Goal: Communication & Community: Answer question/provide support

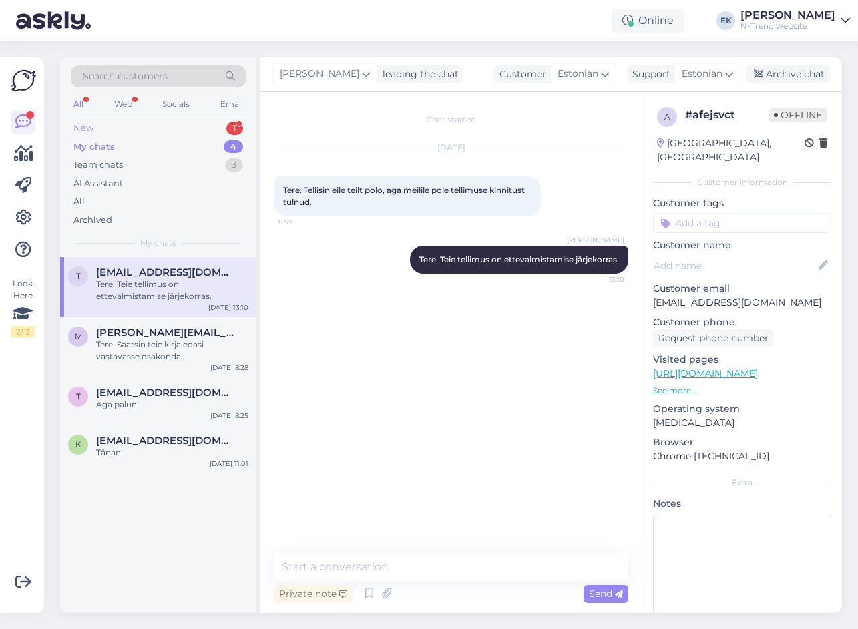
click at [83, 128] on div "New" at bounding box center [83, 128] width 20 height 13
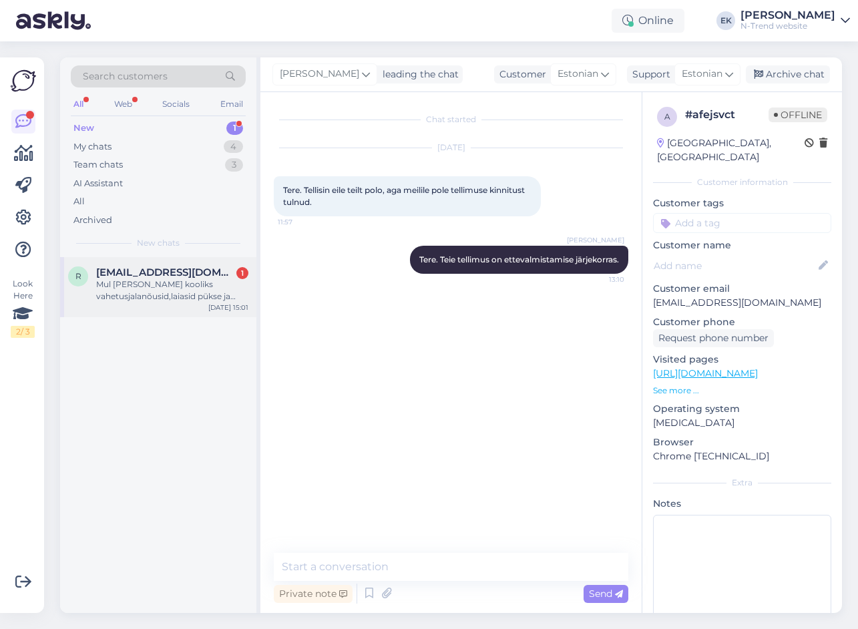
click at [128, 285] on div "Mul [PERSON_NAME] kooliks vahetusjalanõusid,laiasid pükse ja talvesaapaid kas t…" at bounding box center [172, 290] width 152 height 24
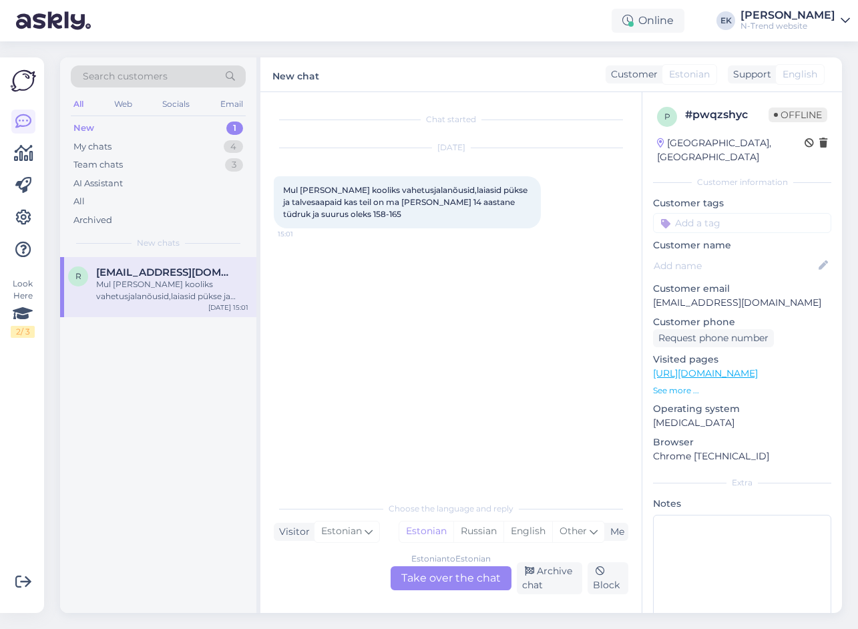
click at [476, 575] on div "Estonian to Estonian Take over the chat" at bounding box center [451, 578] width 121 height 24
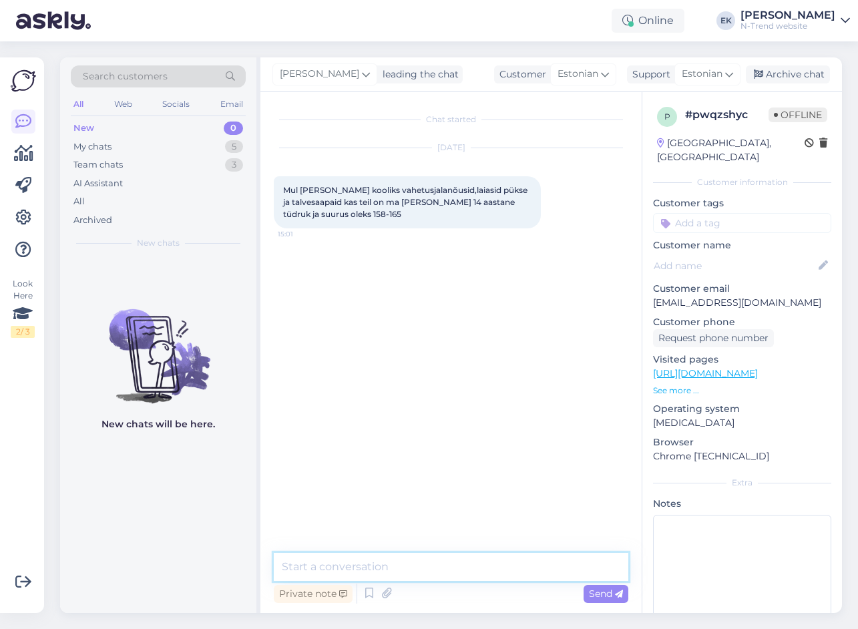
click at [425, 564] on textarea at bounding box center [451, 567] width 355 height 28
type textarea "Tere. Millised vahetusjalanõusid soovite? Sandaale, tenniseid? Ja mis suurust?"
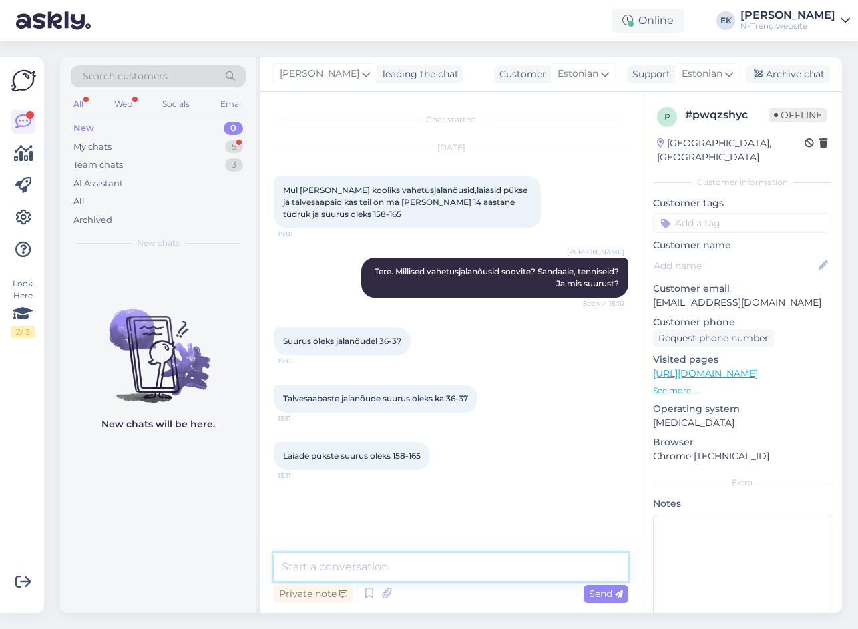
click at [333, 566] on textarea at bounding box center [451, 567] width 355 height 28
paste textarea "[URL][DOMAIN_NAME]"
drag, startPoint x: 281, startPoint y: 566, endPoint x: 279, endPoint y: 556, distance: 9.6
click at [281, 566] on textarea "[URL][DOMAIN_NAME]" at bounding box center [451, 567] width 355 height 28
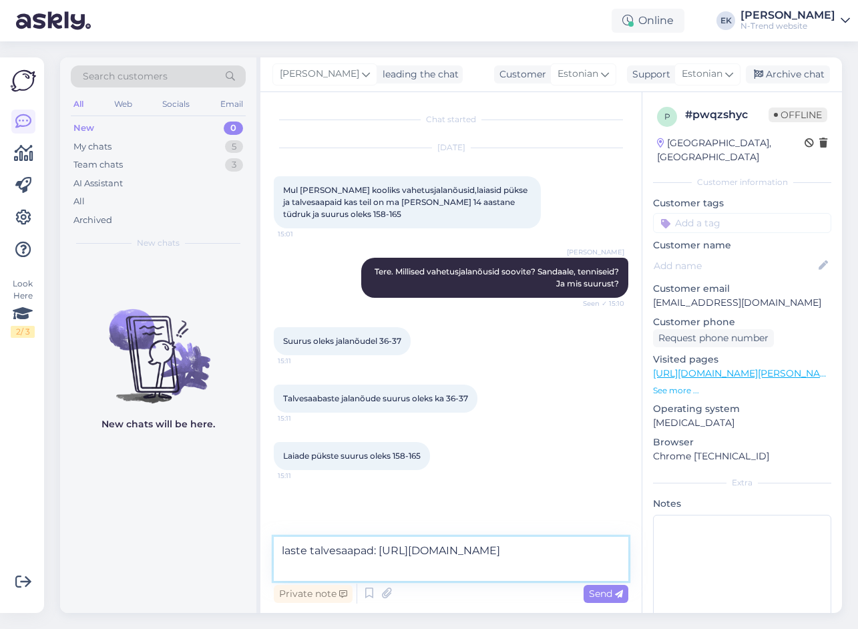
click at [411, 570] on textarea "laste talvesaapad: [URL][DOMAIN_NAME]" at bounding box center [451, 559] width 355 height 44
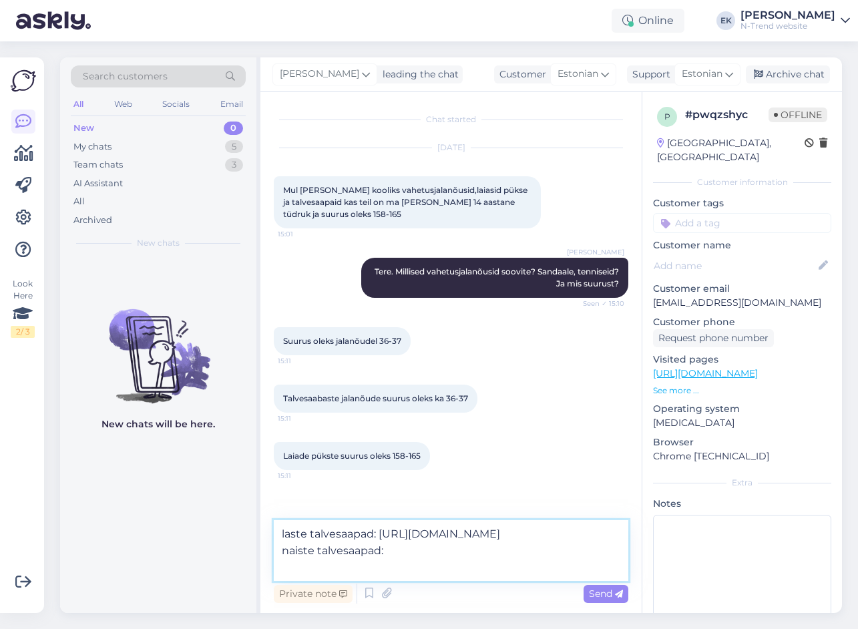
paste textarea "[URL][DOMAIN_NAME]"
type textarea "laste talvesaapad: [URL][DOMAIN_NAME] naiste talvesaapad: [URL][DOMAIN_NAME]"
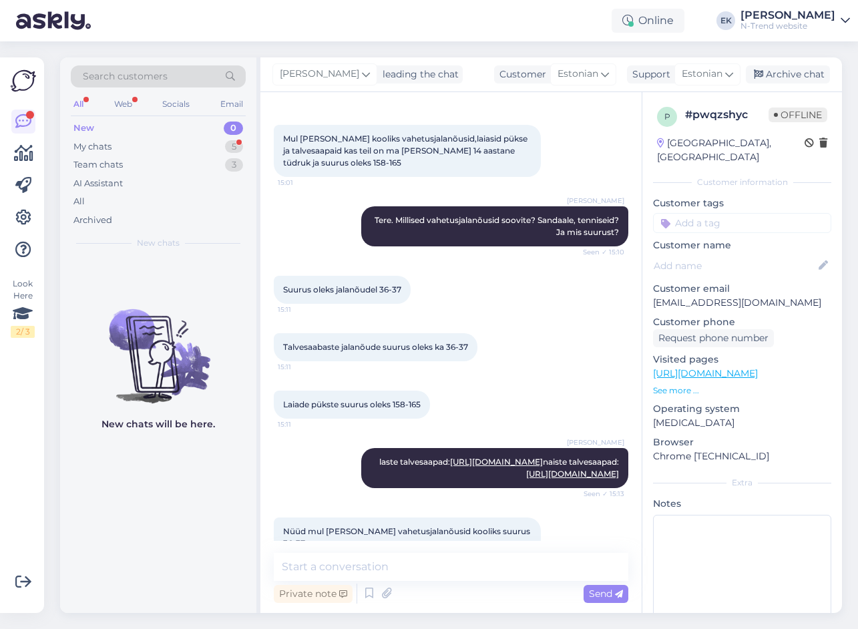
scroll to position [95, 0]
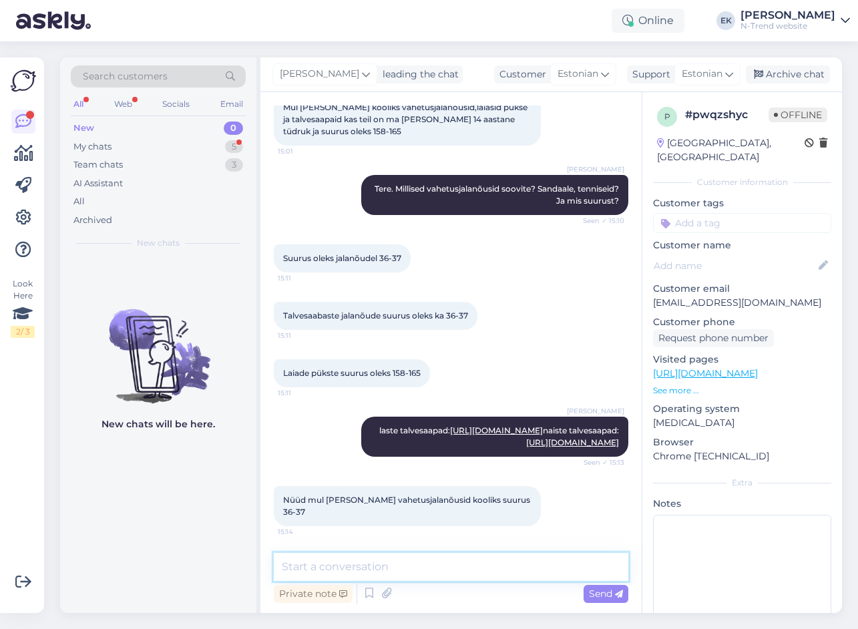
click at [301, 569] on textarea at bounding box center [451, 567] width 355 height 28
paste textarea "[URL][DOMAIN_NAME]"
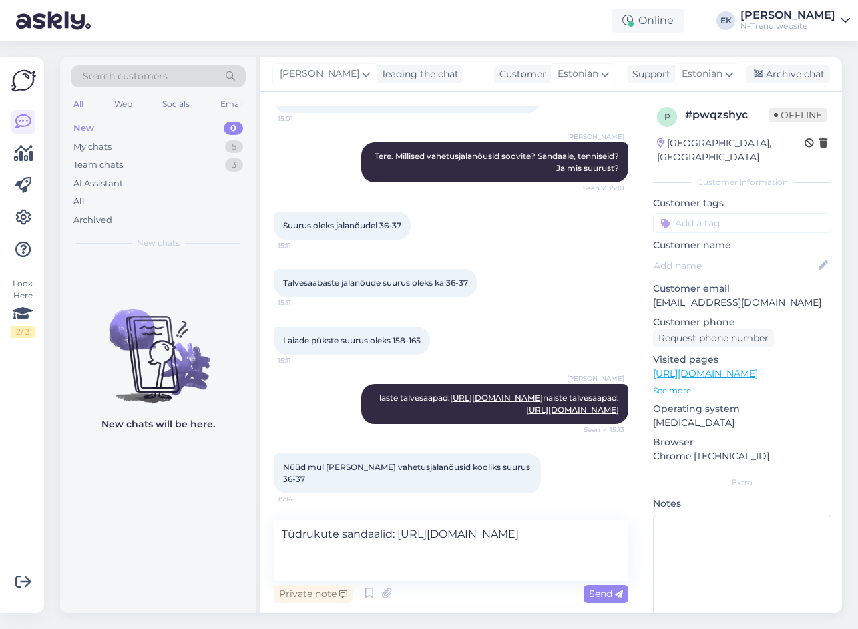
scroll to position [128, 0]
drag, startPoint x: 385, startPoint y: 549, endPoint x: 228, endPoint y: 526, distance: 158.0
click at [228, 526] on div "Search customers All Web Socials Email New 0 My chats 5 Team chats 3 AI Assista…" at bounding box center [451, 335] width 782 height 556
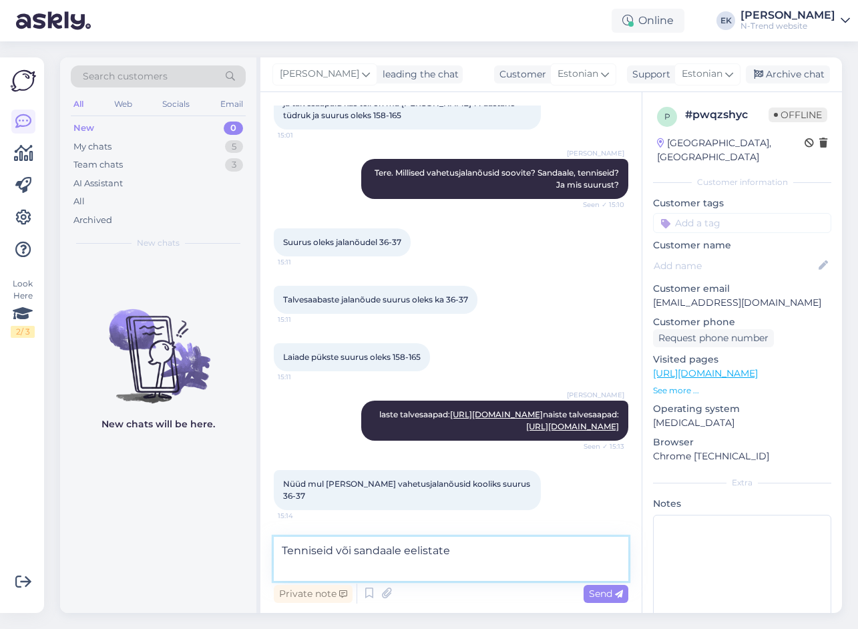
type textarea "Tenniseid või sandaale eelistate?"
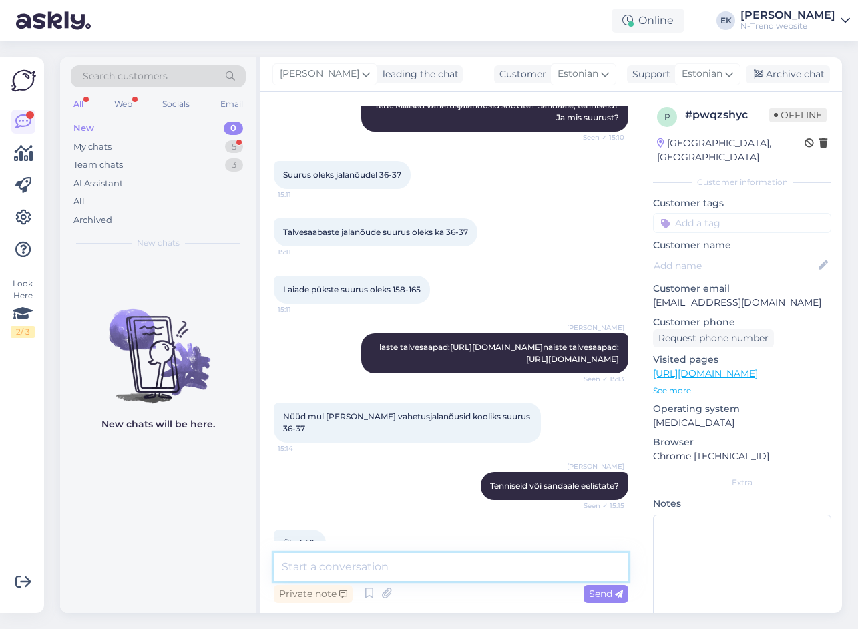
scroll to position [210, 0]
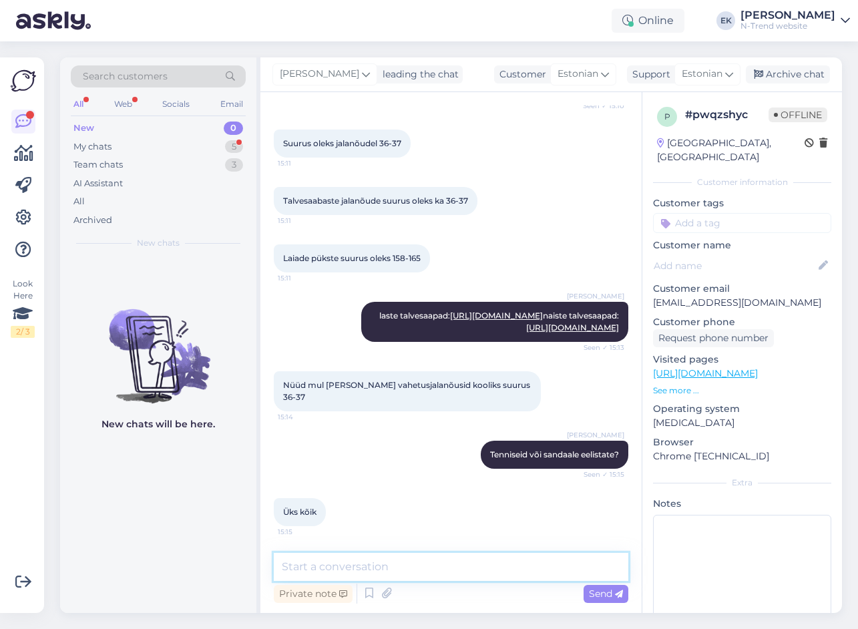
click at [326, 566] on textarea at bounding box center [451, 567] width 355 height 28
paste textarea "[URL][DOMAIN_NAME]"
click at [283, 568] on textarea "[URL][DOMAIN_NAME]" at bounding box center [451, 567] width 355 height 28
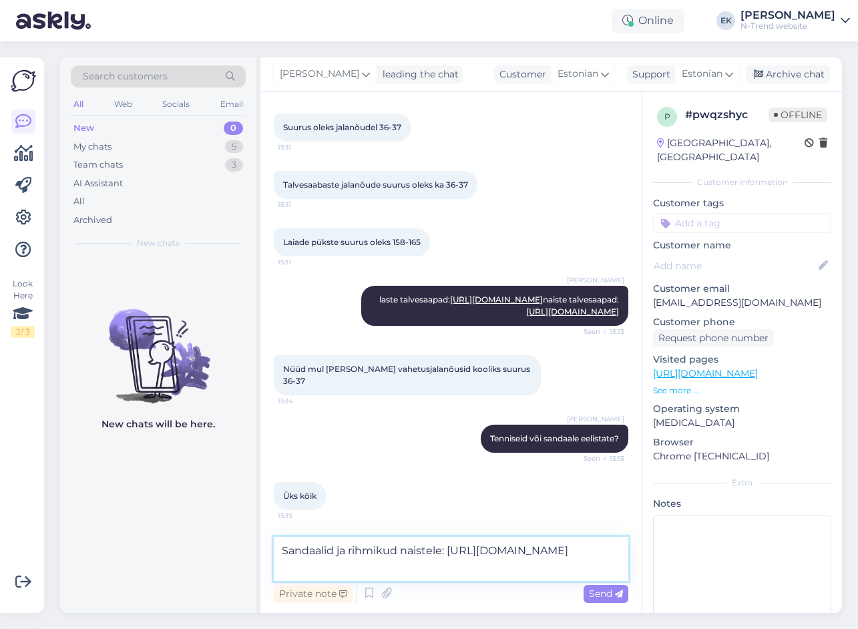
click at [419, 567] on textarea "Sandaalid ja rihmikud naistele: [URL][DOMAIN_NAME]" at bounding box center [451, 559] width 355 height 44
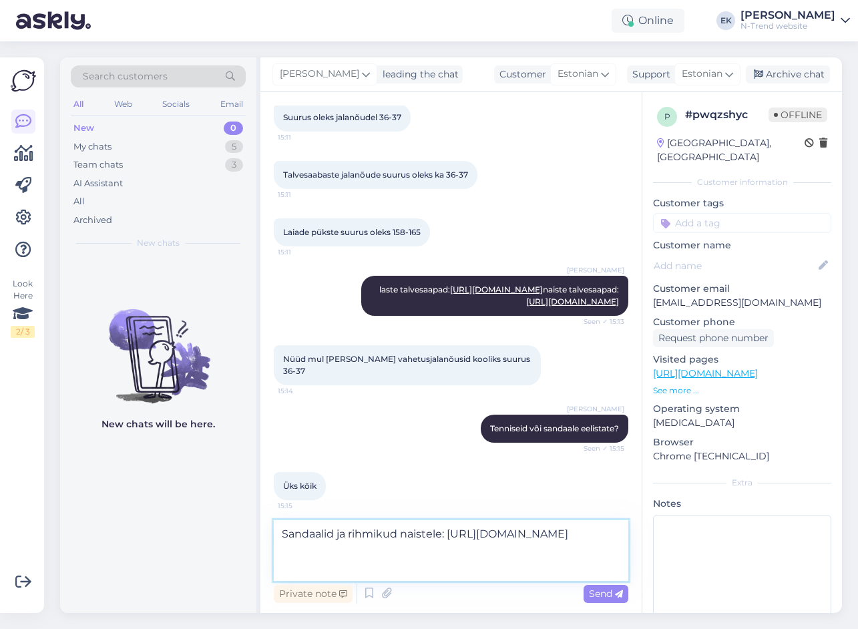
click at [304, 571] on textarea "Sandaalid ja rihmikud naistele: [URL][DOMAIN_NAME]" at bounding box center [451, 550] width 355 height 61
paste textarea "[URL][DOMAIN_NAME]"
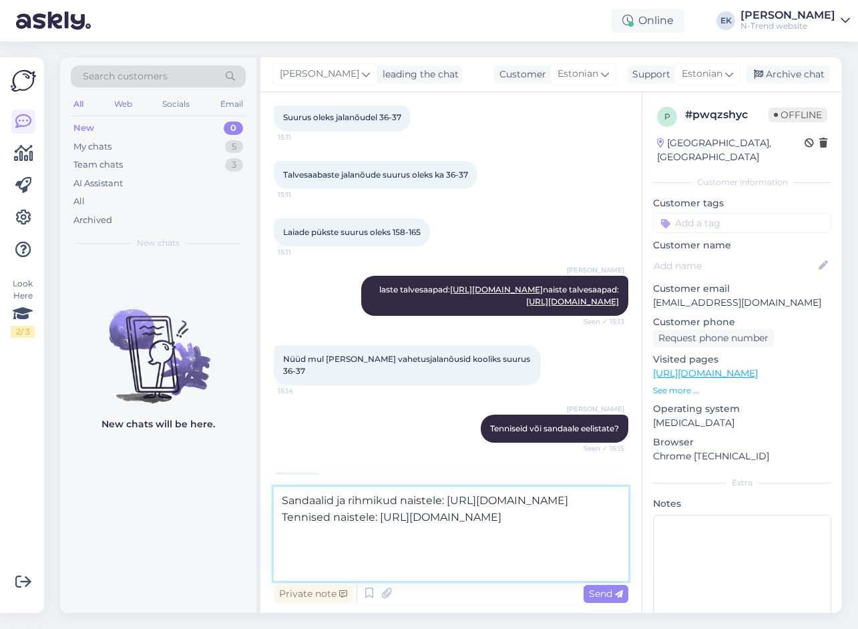
click at [294, 573] on textarea "Sandaalid ja rihmikud naistele: [URL][DOMAIN_NAME] Tennised naistele: [URL][DOM…" at bounding box center [451, 534] width 355 height 94
paste textarea "[URL][DOMAIN_NAME]"
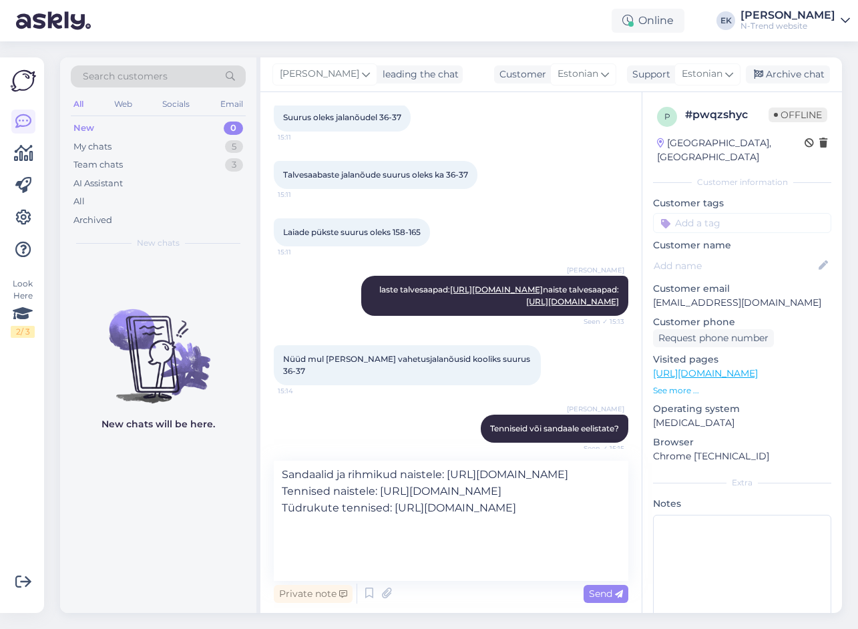
scroll to position [7, 0]
click at [391, 552] on textarea "Sandaalid ja rihmikud naistele: [URL][DOMAIN_NAME] Tennised naistele: [URL][DOM…" at bounding box center [451, 521] width 355 height 120
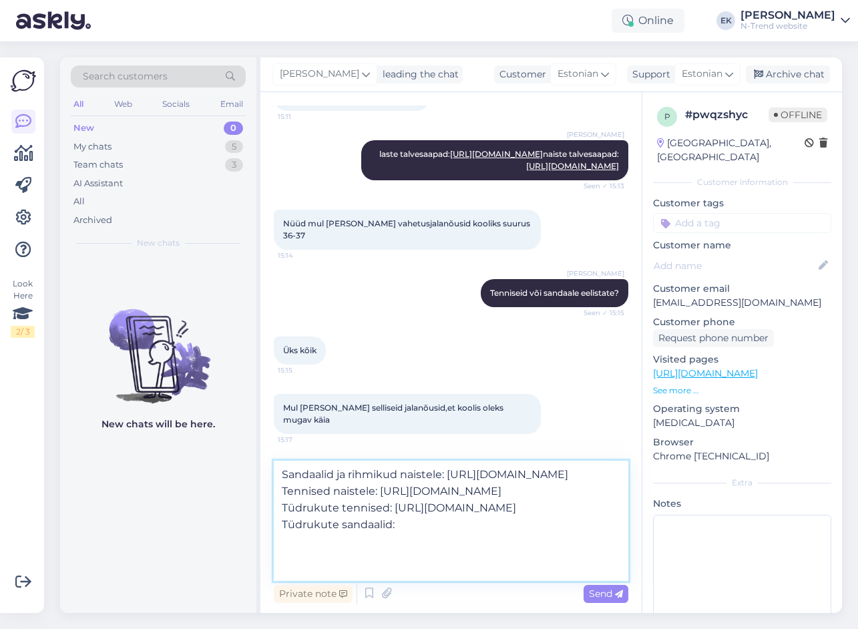
paste textarea "[URL][DOMAIN_NAME]"
type textarea "Sandaalid ja rihmikud naistele: [URL][DOMAIN_NAME] Tennised naistele: [URL][DOM…"
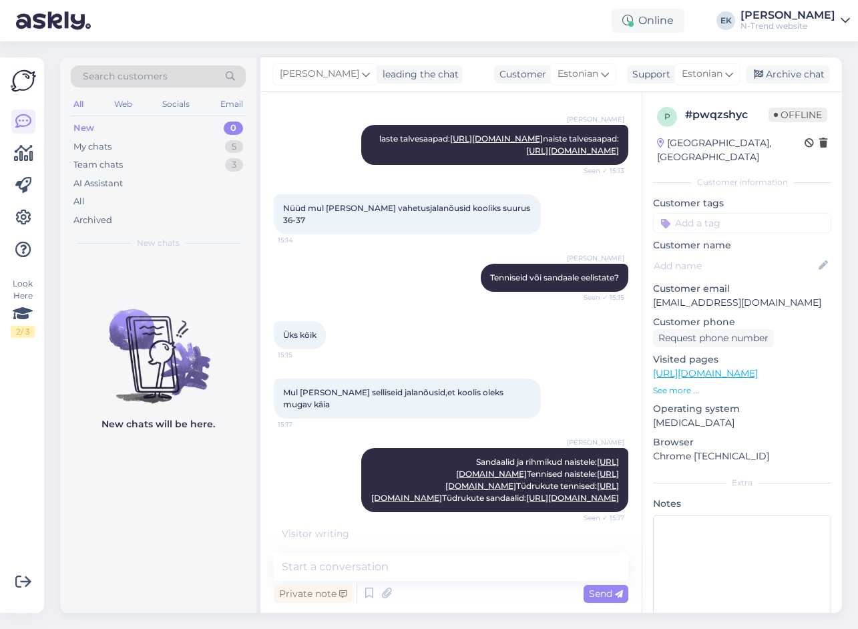
scroll to position [409, 0]
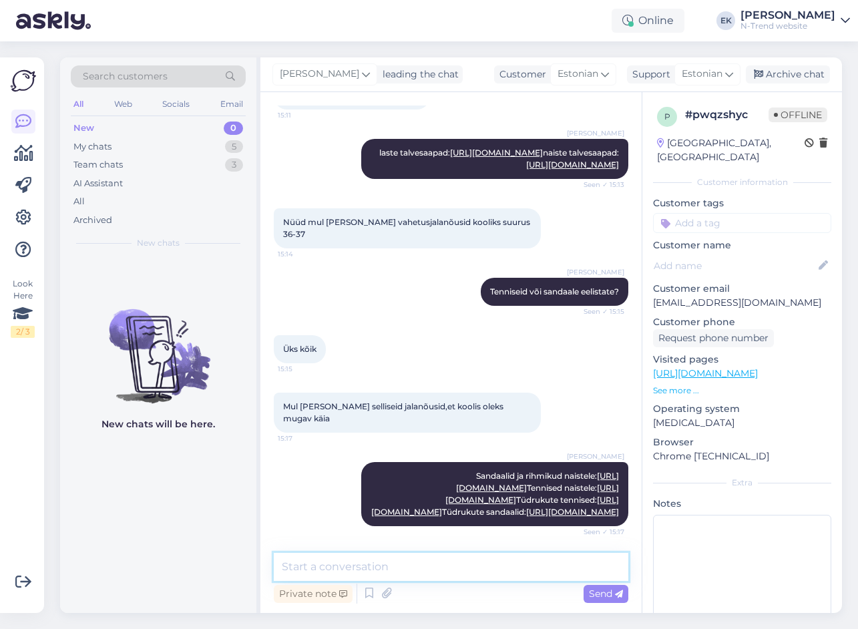
click at [355, 564] on textarea at bounding box center [451, 567] width 355 height 28
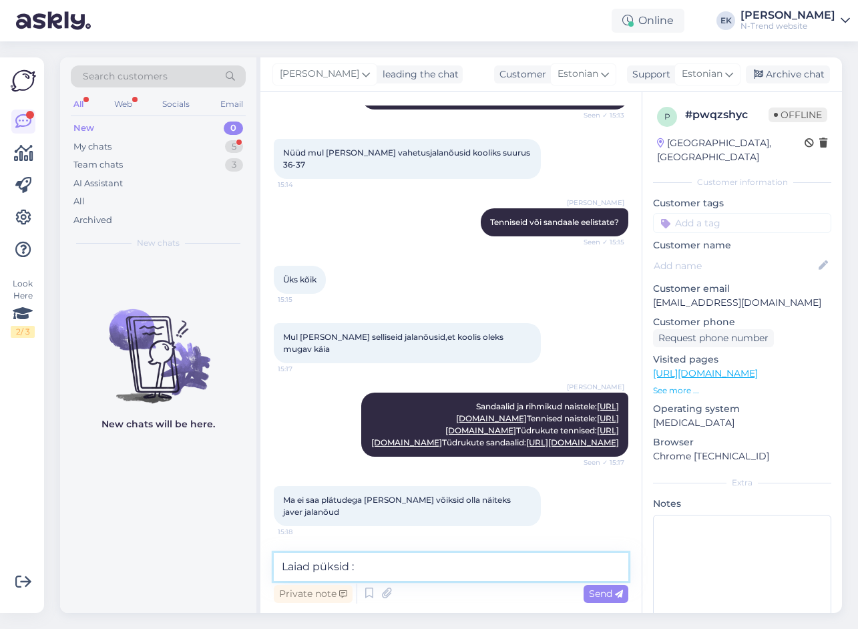
paste textarea "[URL][DOMAIN_NAME]"
type textarea "Laiad püksid : [URL][DOMAIN_NAME]"
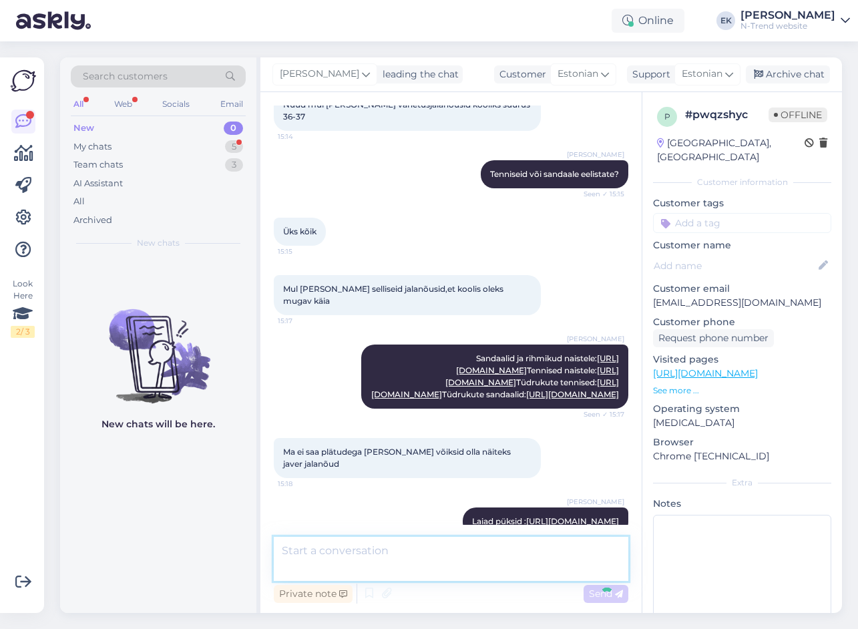
scroll to position [548, 0]
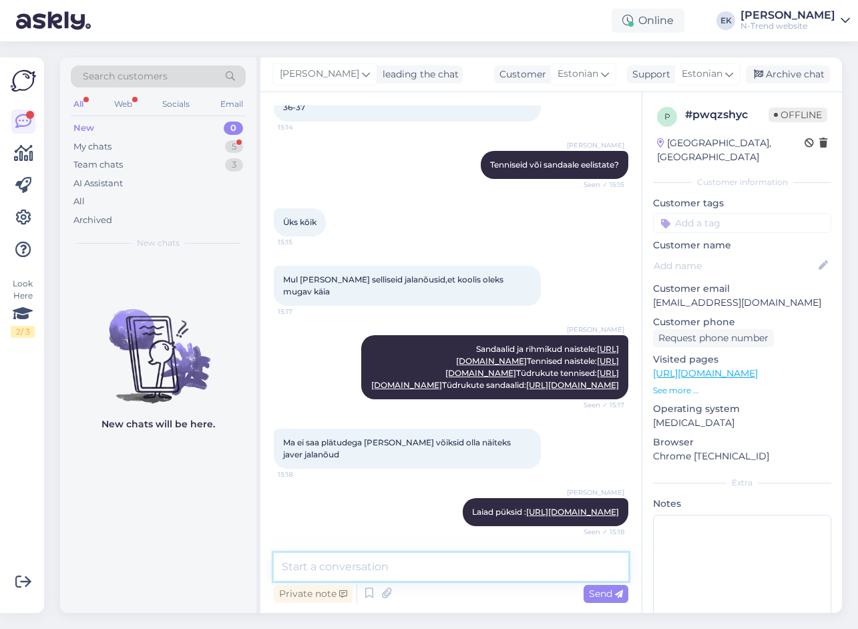
click at [363, 574] on textarea at bounding box center [451, 567] width 355 height 28
type textarea "Siis vaadake tenniste linkidelt endale sobivad"
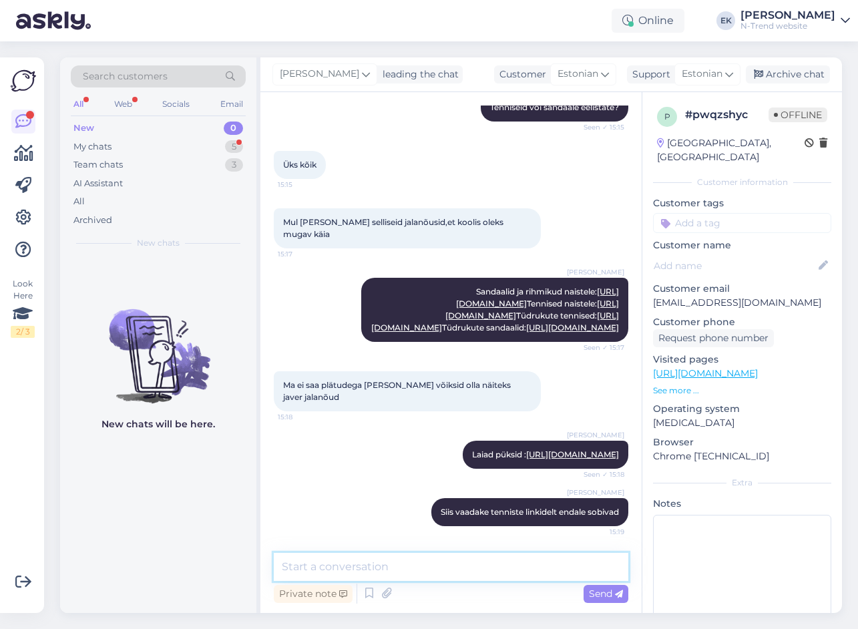
click at [336, 567] on textarea at bounding box center [451, 567] width 355 height 28
paste textarea "[URL][DOMAIN_NAME]"
type textarea "Laiad püksid: [URL][DOMAIN_NAME]"
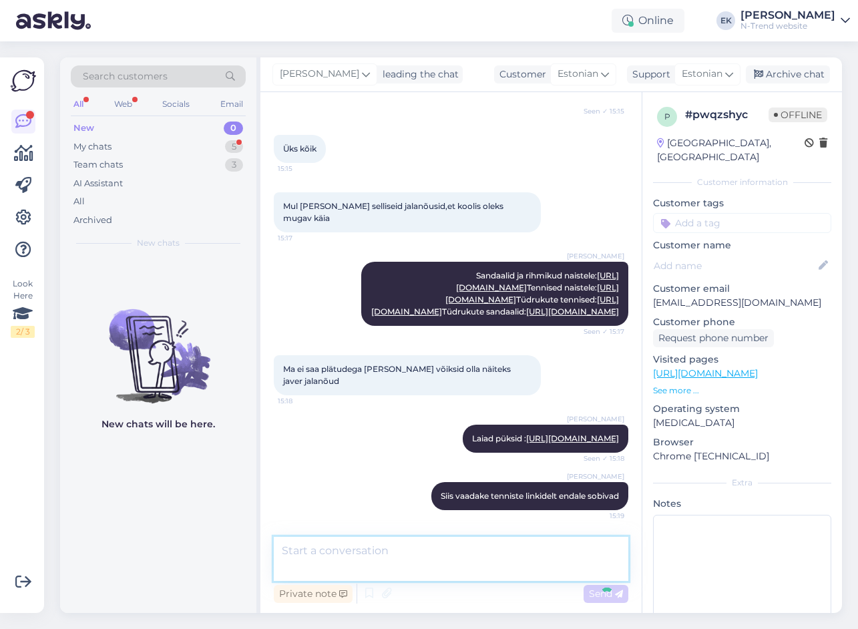
scroll to position [674, 0]
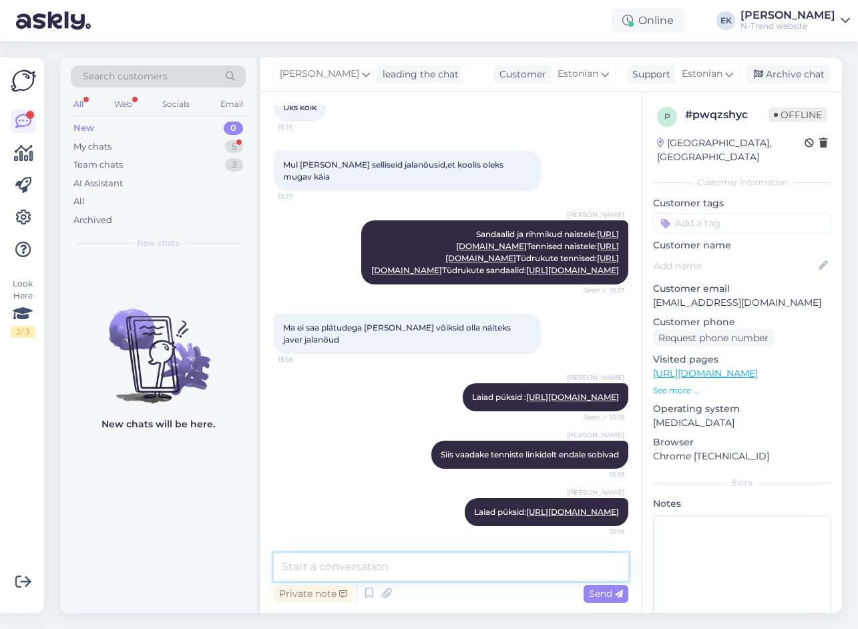
click at [337, 563] on textarea at bounding box center [451, 567] width 355 height 28
paste textarea "[URL][DOMAIN_NAME][PHONE_NUMBER]"
type textarea "Sellelt lingilt leiab kogu valiku laiasid pükse: [URL][DOMAIN_NAME][PHONE_NUMBE…"
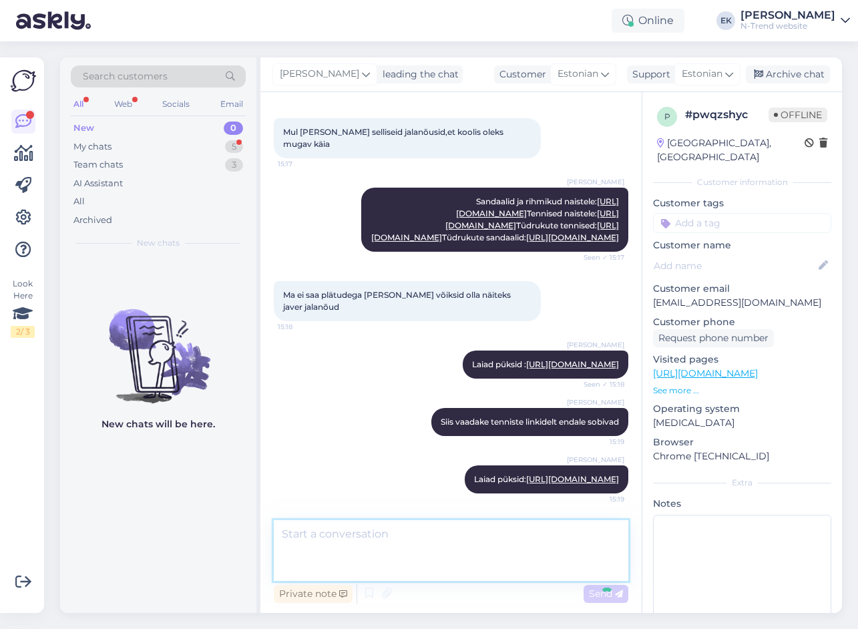
scroll to position [756, 0]
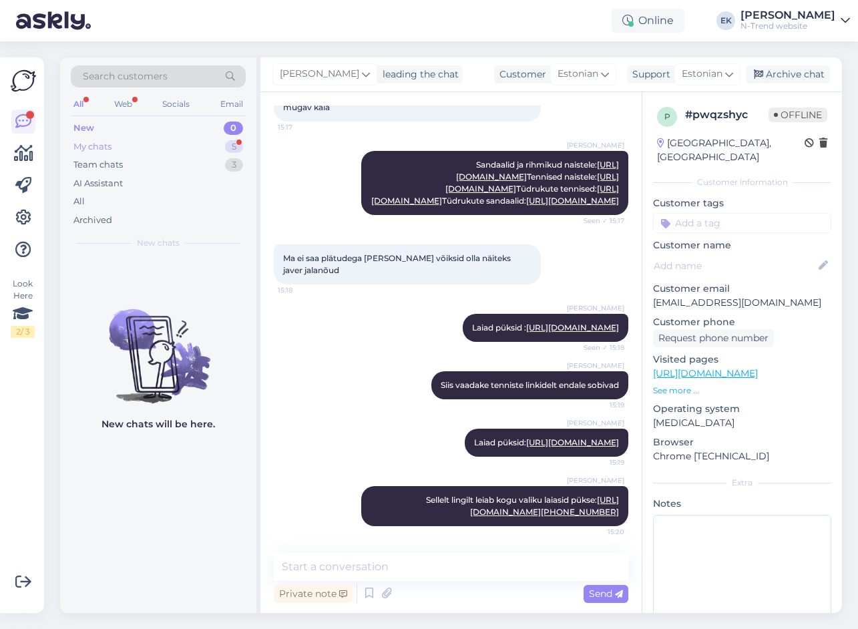
click at [95, 144] on div "My chats" at bounding box center [92, 146] width 38 height 13
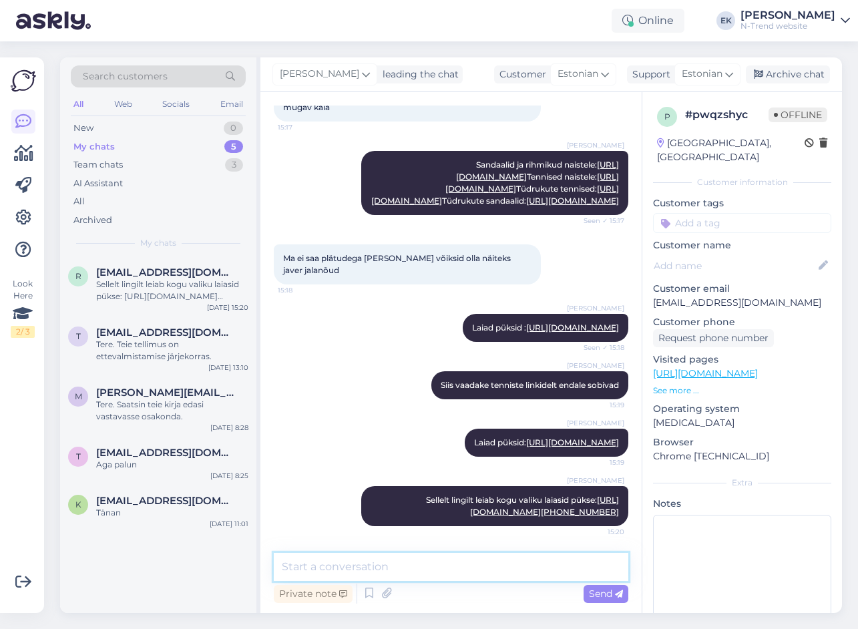
click at [490, 570] on textarea at bounding box center [451, 567] width 355 height 28
paste textarea "[URL][DOMAIN_NAME]"
type textarea "Ja siit leiab teksapüksid: [URL][DOMAIN_NAME]"
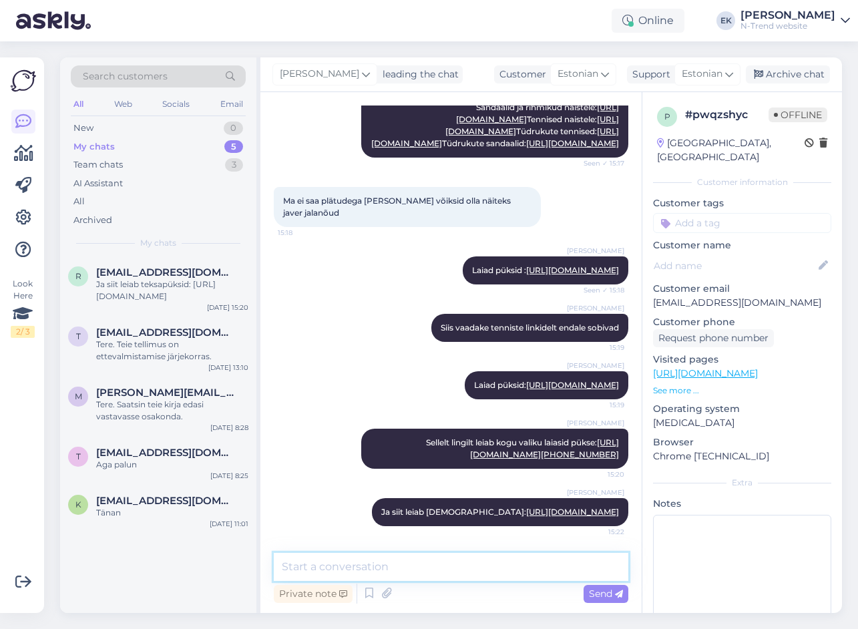
scroll to position [825, 0]
